Goal: Task Accomplishment & Management: Manage account settings

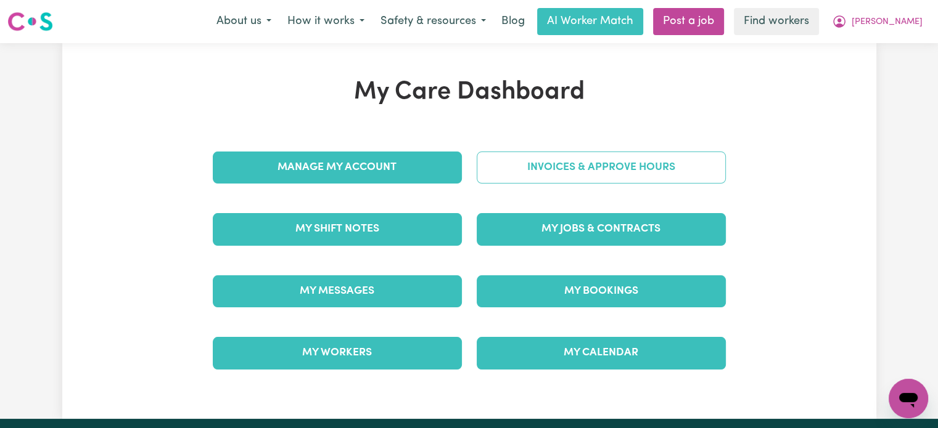
click at [570, 160] on link "Invoices & Approve Hours" at bounding box center [601, 168] width 249 height 32
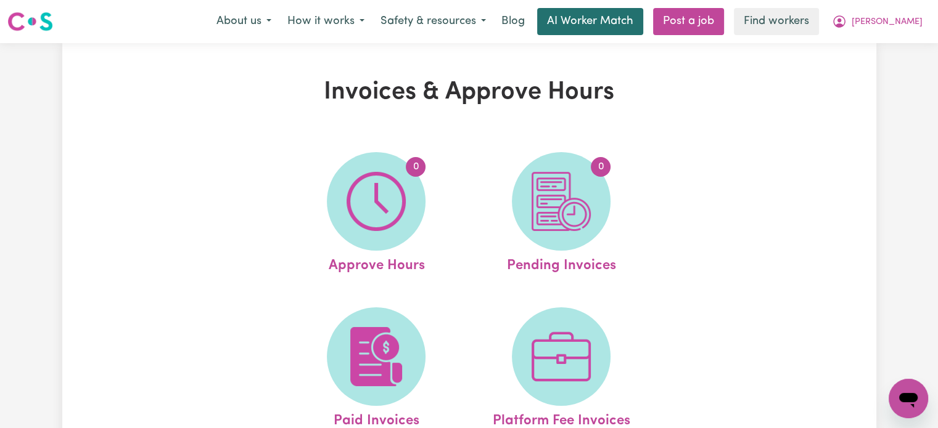
click at [619, 23] on link "AI Worker Match" at bounding box center [590, 21] width 106 height 27
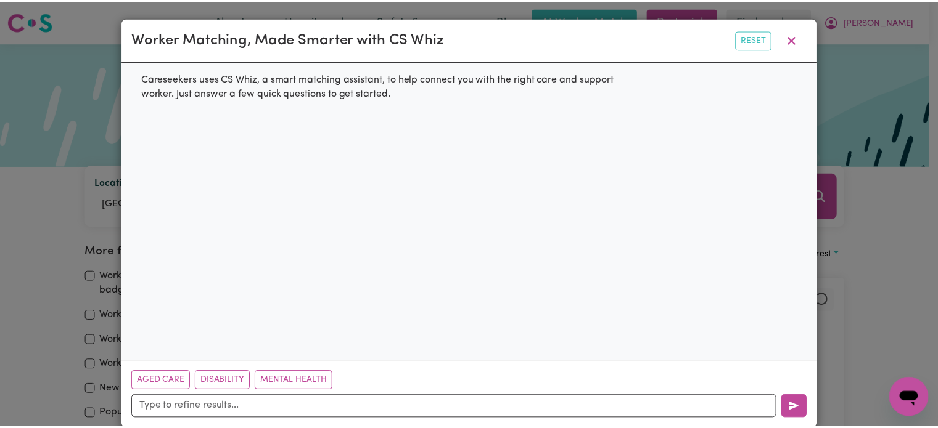
scroll to position [18, 0]
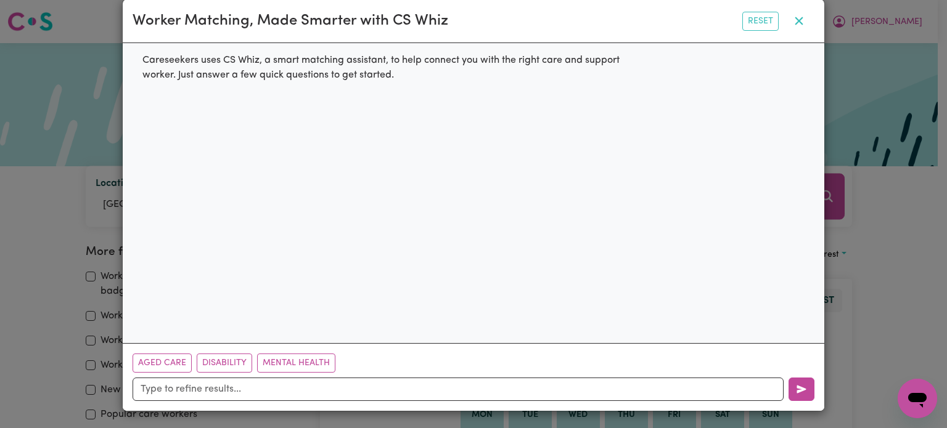
click at [794, 20] on icon "button" at bounding box center [799, 21] width 15 height 15
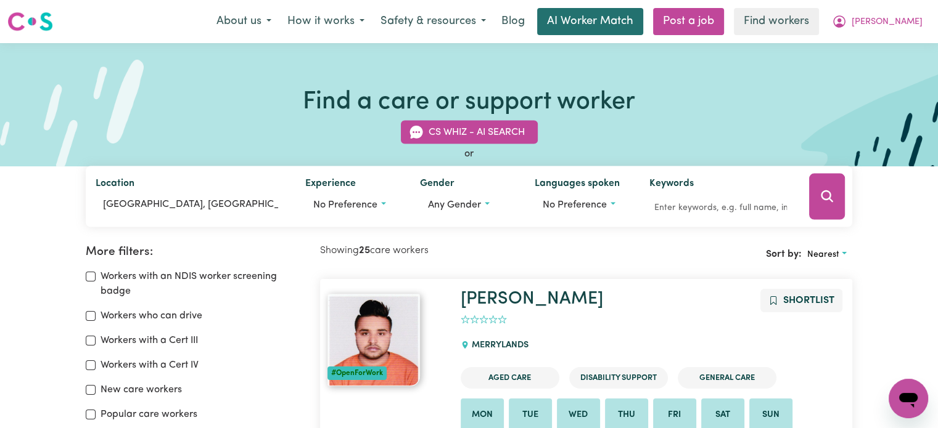
click at [643, 15] on link "AI Worker Match" at bounding box center [590, 21] width 106 height 27
click at [635, 22] on link "AI Worker Match" at bounding box center [590, 21] width 106 height 27
click at [626, 23] on link "AI Worker Match" at bounding box center [590, 21] width 106 height 27
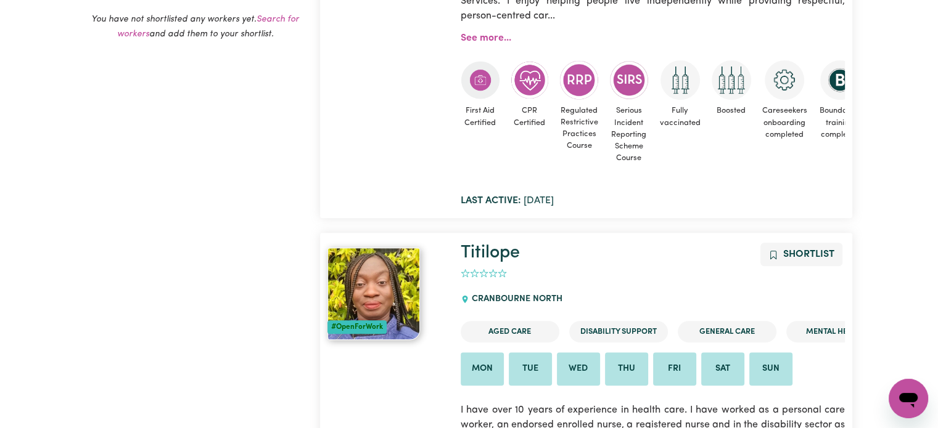
scroll to position [329, 0]
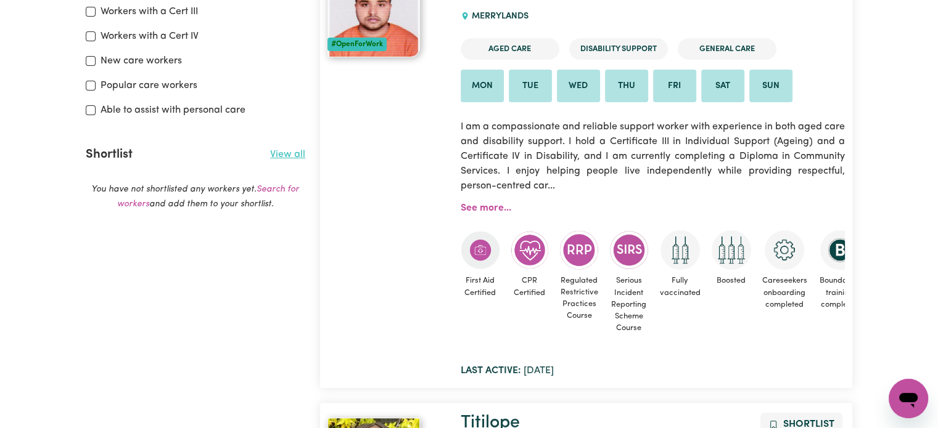
click at [288, 153] on link "View all" at bounding box center [287, 155] width 35 height 10
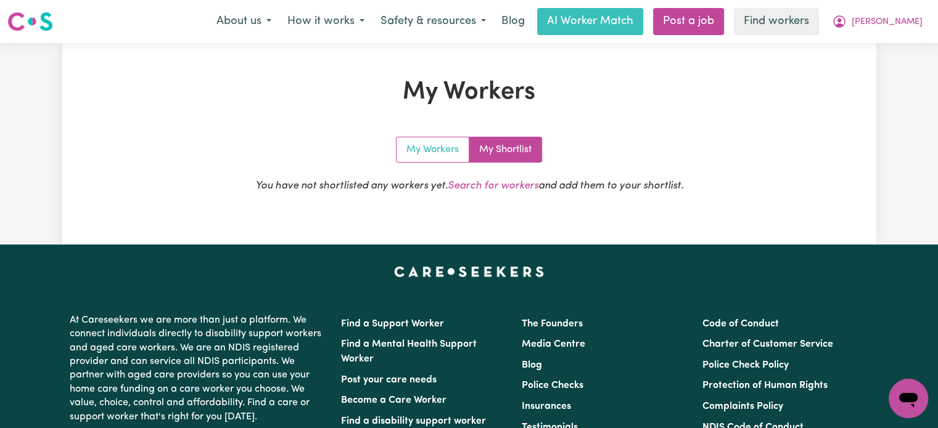
click at [425, 155] on link "My Workers" at bounding box center [432, 149] width 73 height 25
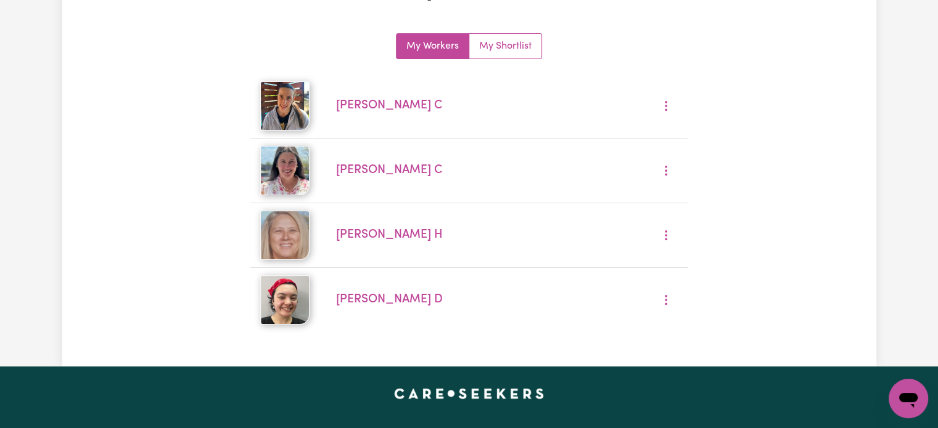
scroll to position [123, 0]
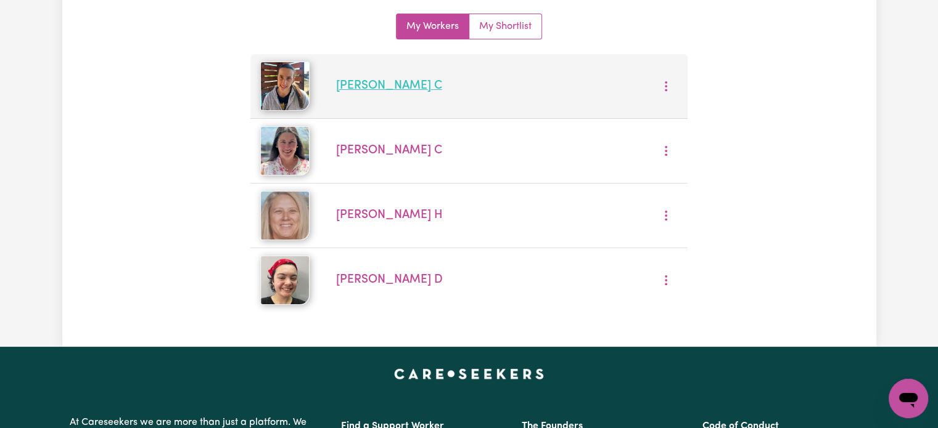
click at [396, 88] on link "[PERSON_NAME] C" at bounding box center [389, 86] width 106 height 12
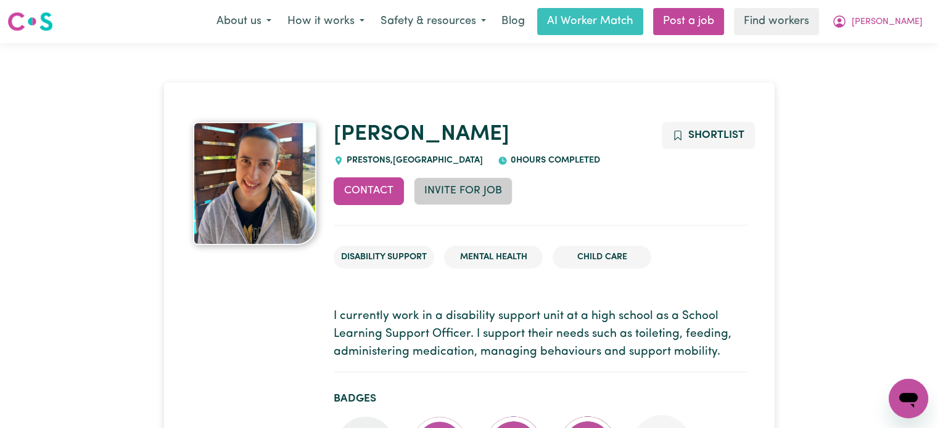
click at [480, 190] on button "Invite for Job" at bounding box center [463, 191] width 99 height 27
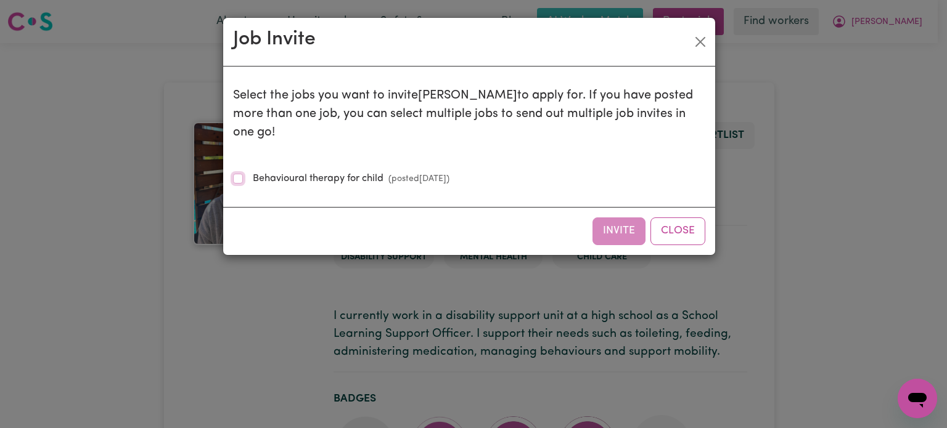
click at [239, 174] on input "Behavioural therapy for child (posted [DATE] )" at bounding box center [238, 179] width 10 height 10
checkbox input "true"
click at [626, 218] on button "Invite" at bounding box center [618, 231] width 53 height 27
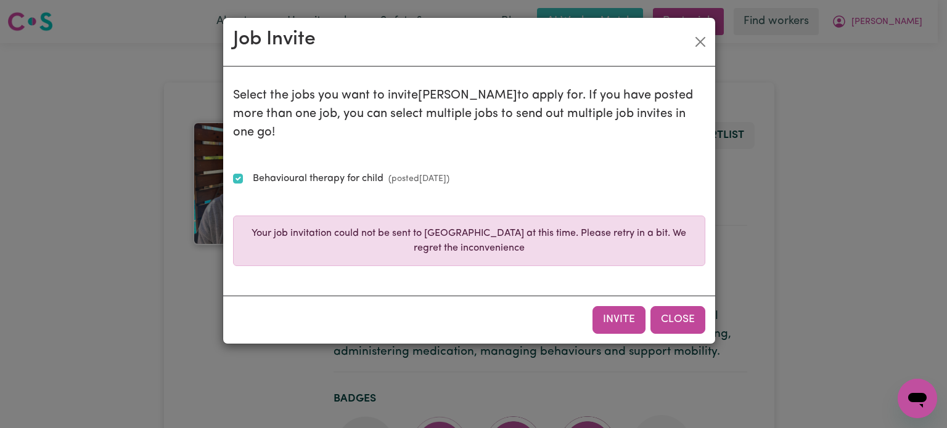
click at [676, 306] on button "Close" at bounding box center [677, 319] width 55 height 27
